Goal: Learn about a topic: Learn about a topic

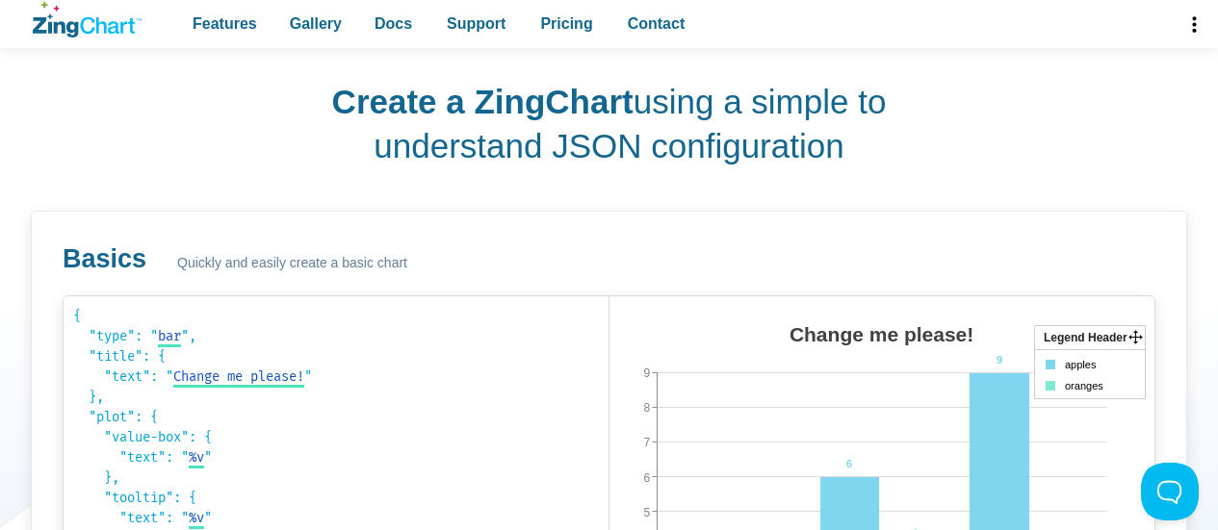
scroll to position [918, 0]
drag, startPoint x: 319, startPoint y: 108, endPoint x: 873, endPoint y: 144, distance: 555.7
click at [873, 144] on div "Create a ZingChart using a simple to understand JSON configuration Basics Quick…" at bounding box center [609, 482] width 1156 height 898
click at [939, 168] on div "Create a ZingChart using a simple to understand JSON configuration Basics Quick…" at bounding box center [609, 482] width 1156 height 898
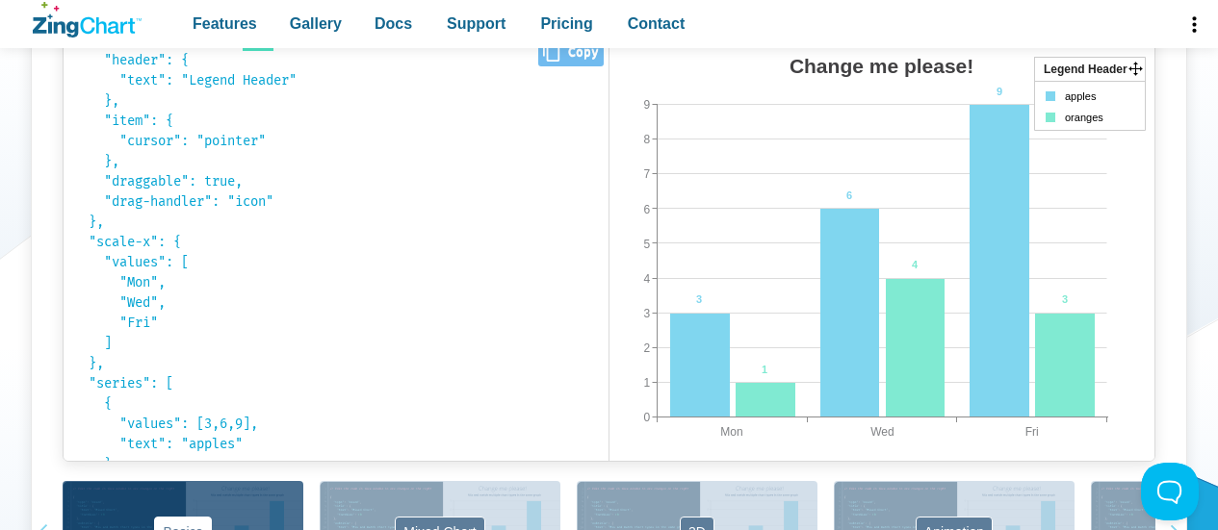
scroll to position [426, 0]
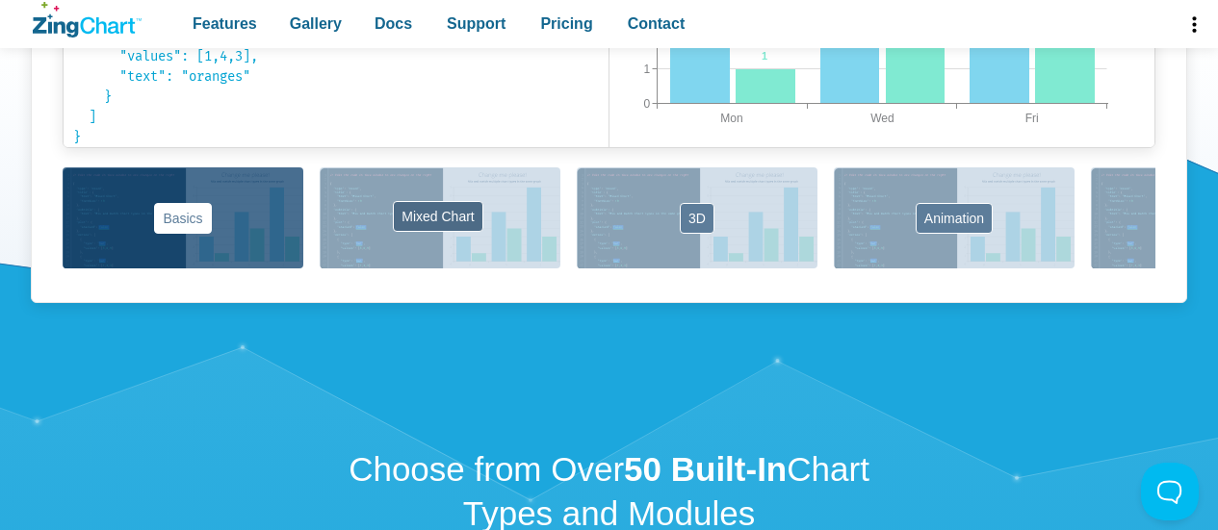
click at [486, 220] on button "Mixed Chart" at bounding box center [440, 218] width 241 height 101
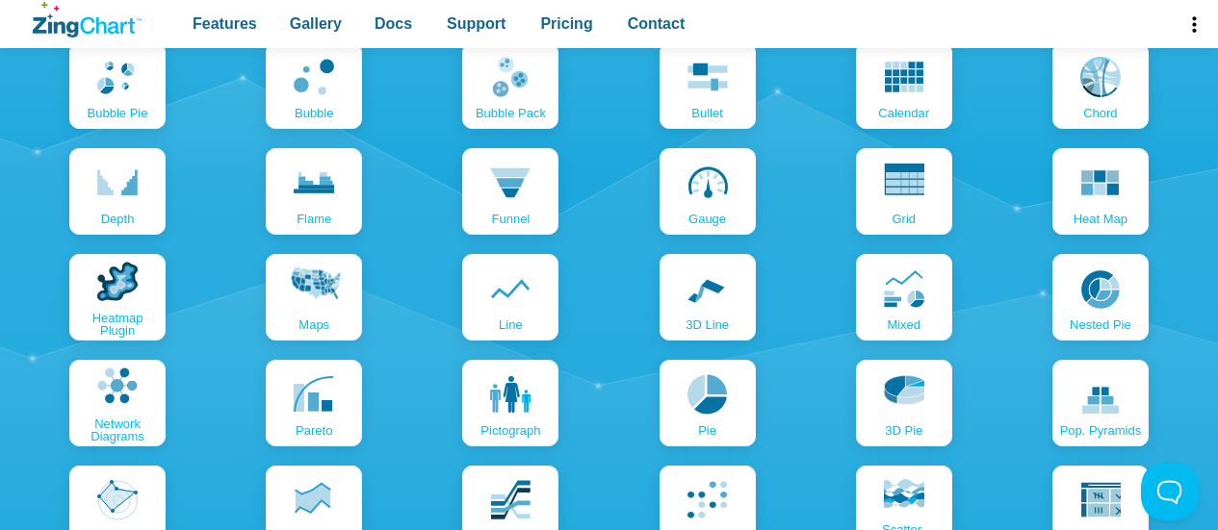
scroll to position [2459, 0]
